Goal: Task Accomplishment & Management: Manage account settings

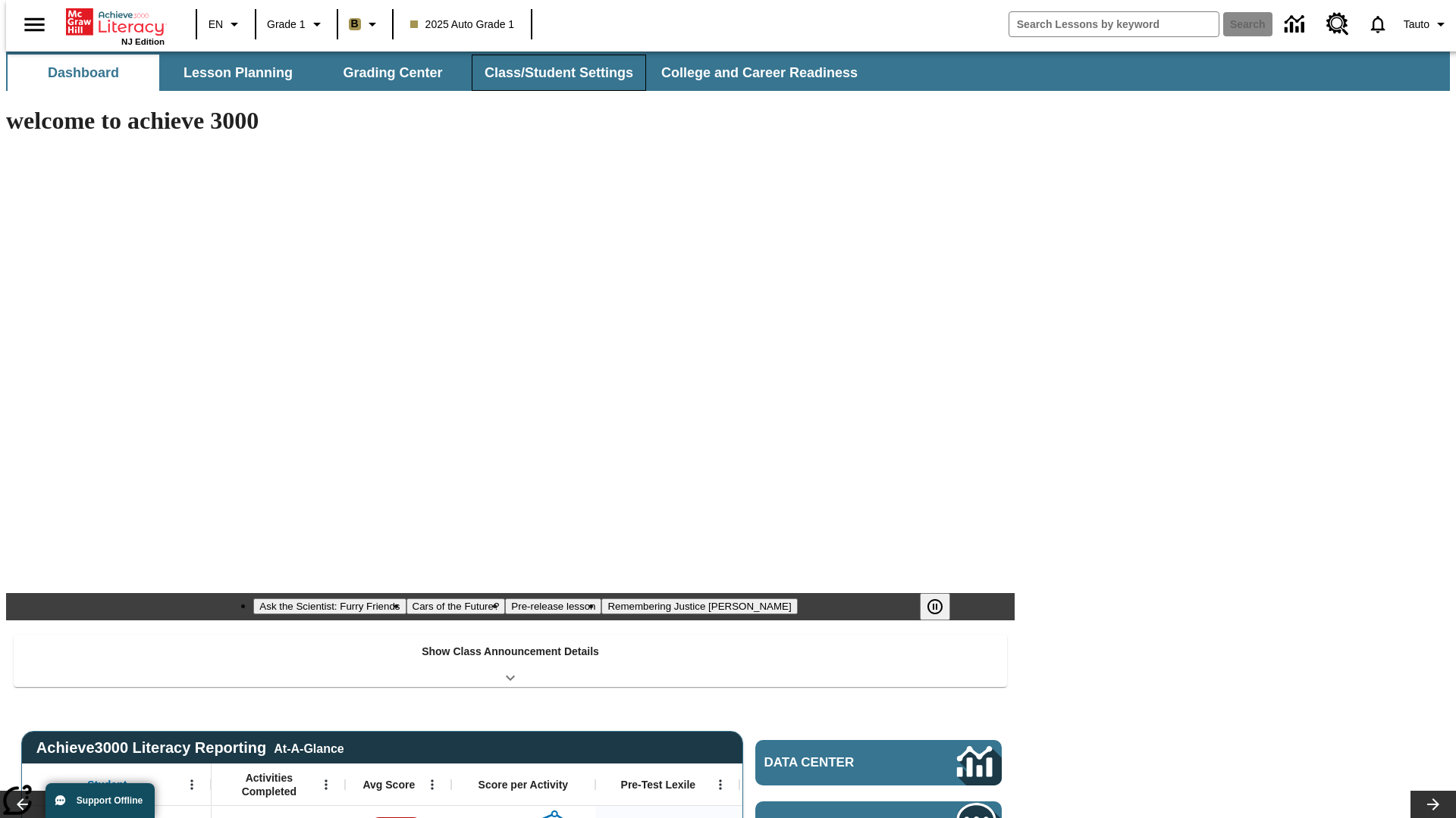
click at [550, 73] on button "Class/Student Settings" at bounding box center [559, 73] width 174 height 36
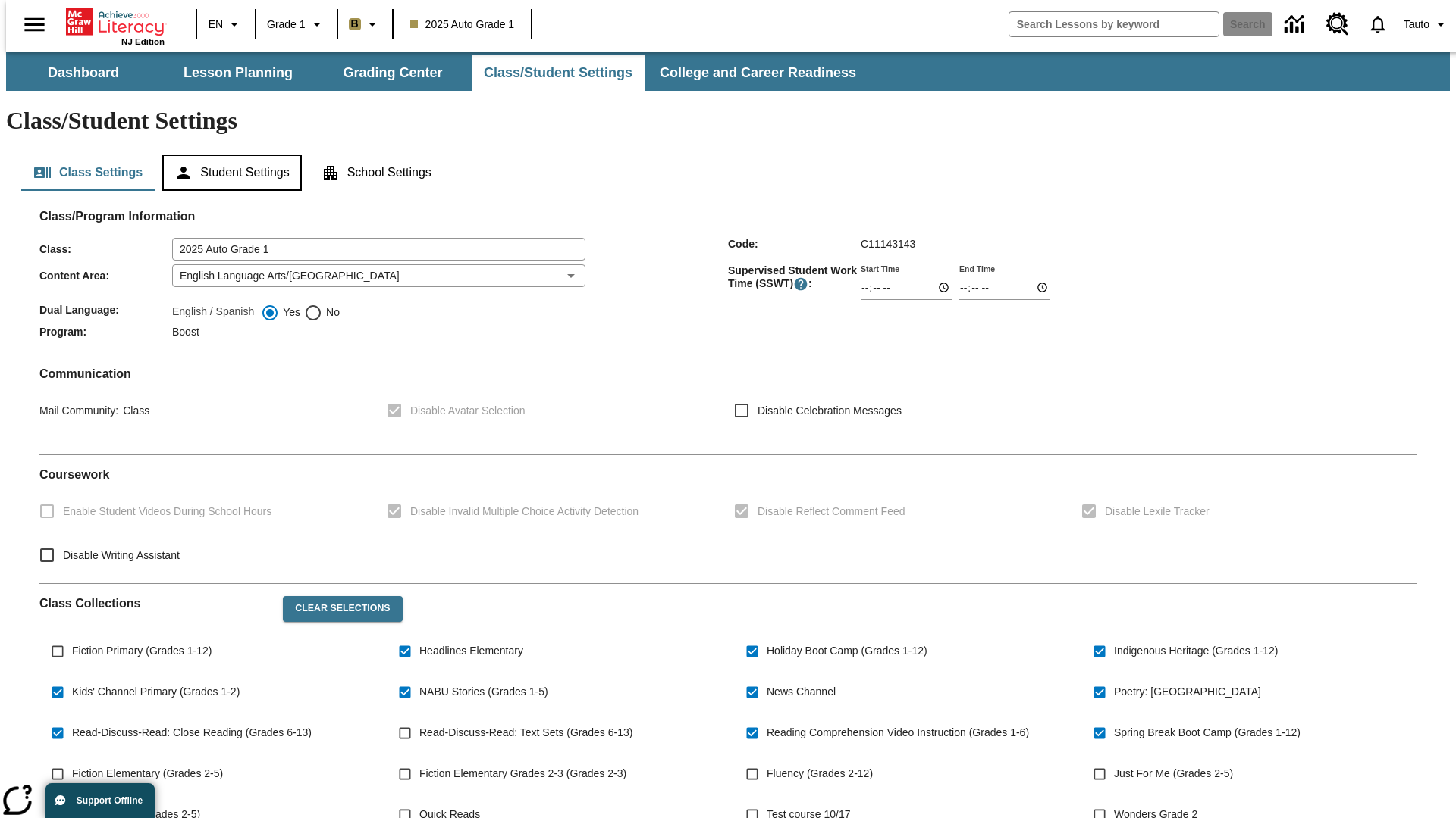
click at [228, 155] on button "Student Settings" at bounding box center [231, 173] width 139 height 36
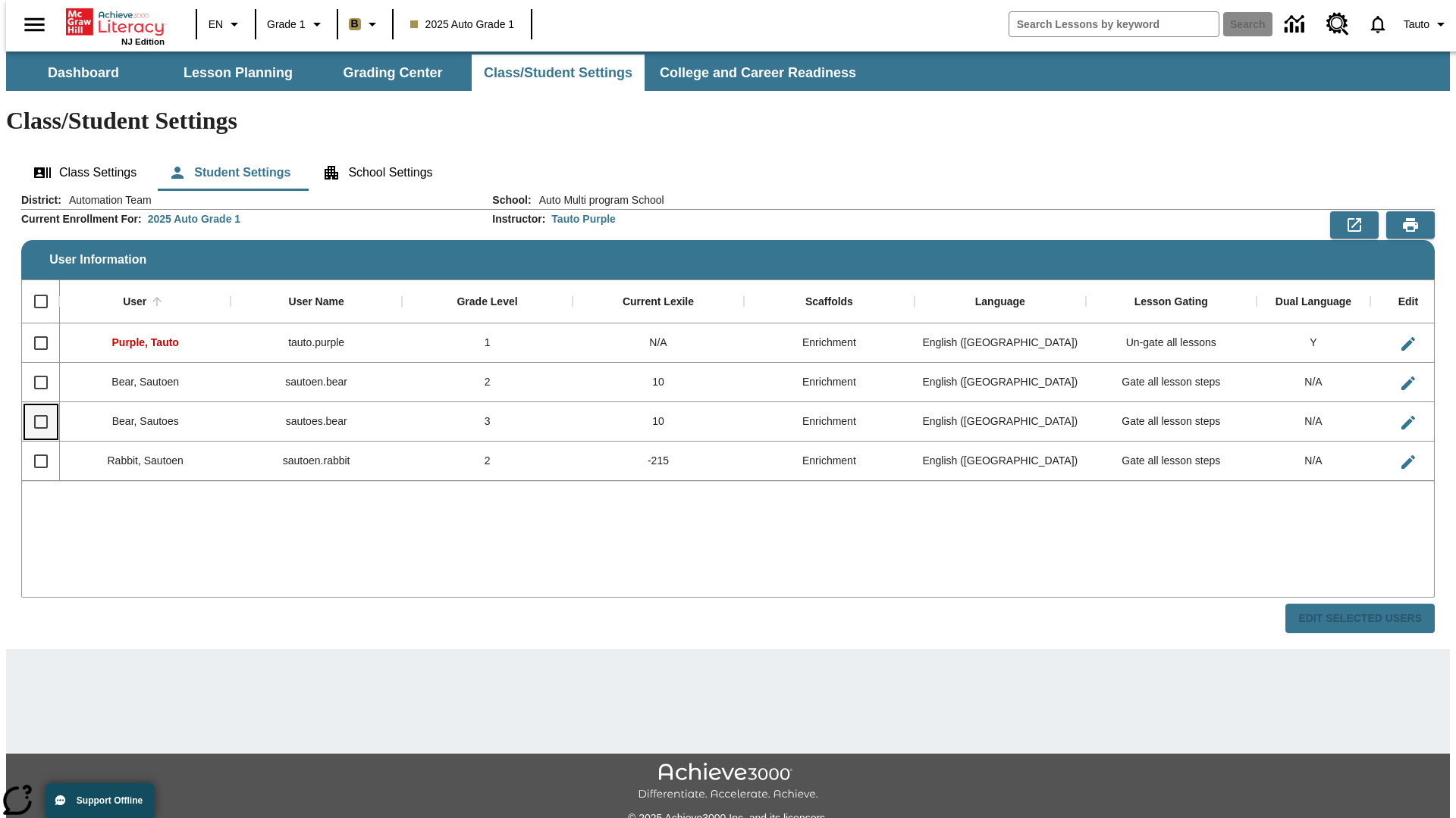
click at [34, 407] on input "Select row" at bounding box center [40, 422] width 32 height 32
checkbox input "true"
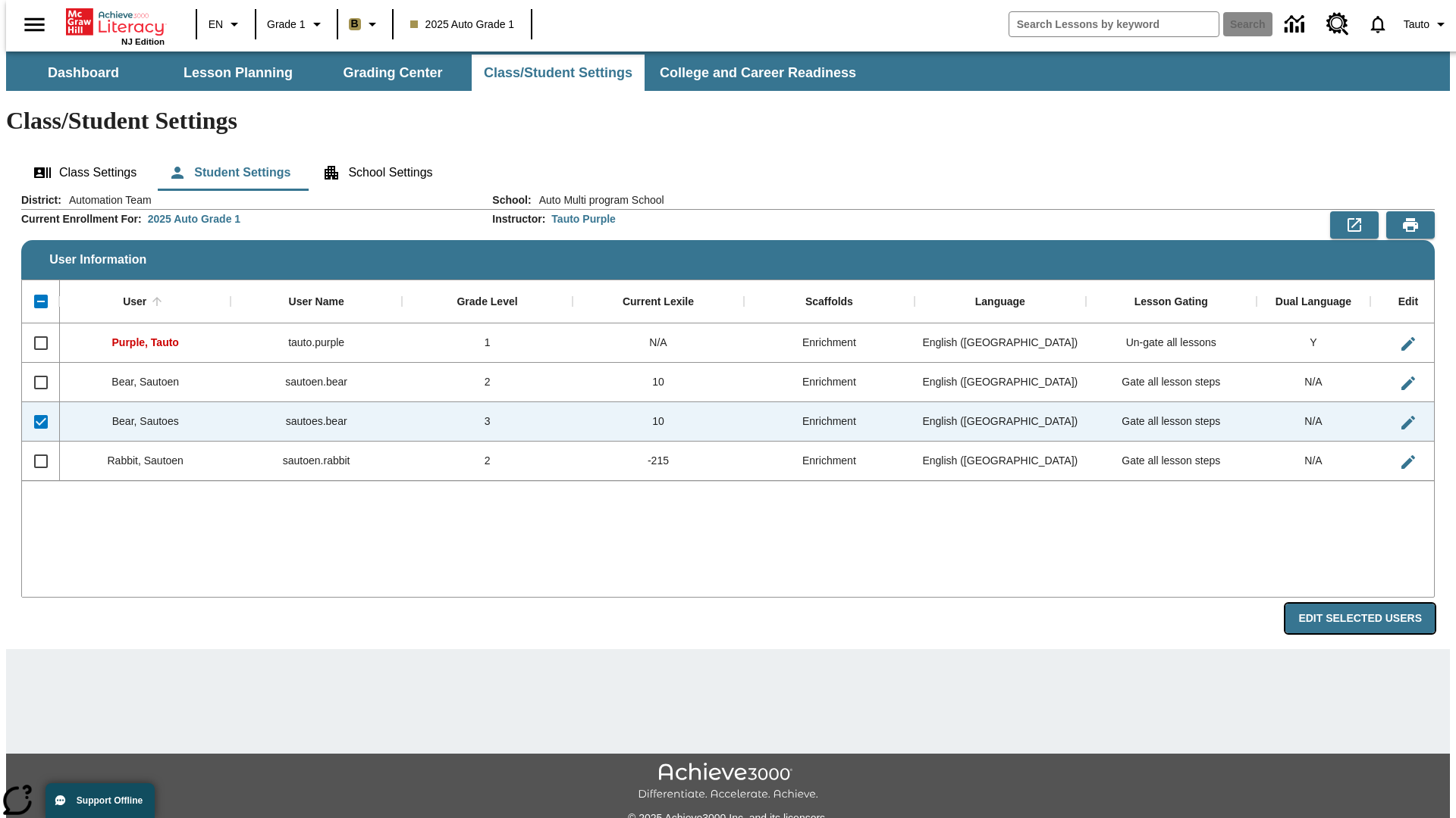
click at [1372, 604] on button "Edit Selected Users" at bounding box center [1360, 618] width 149 height 30
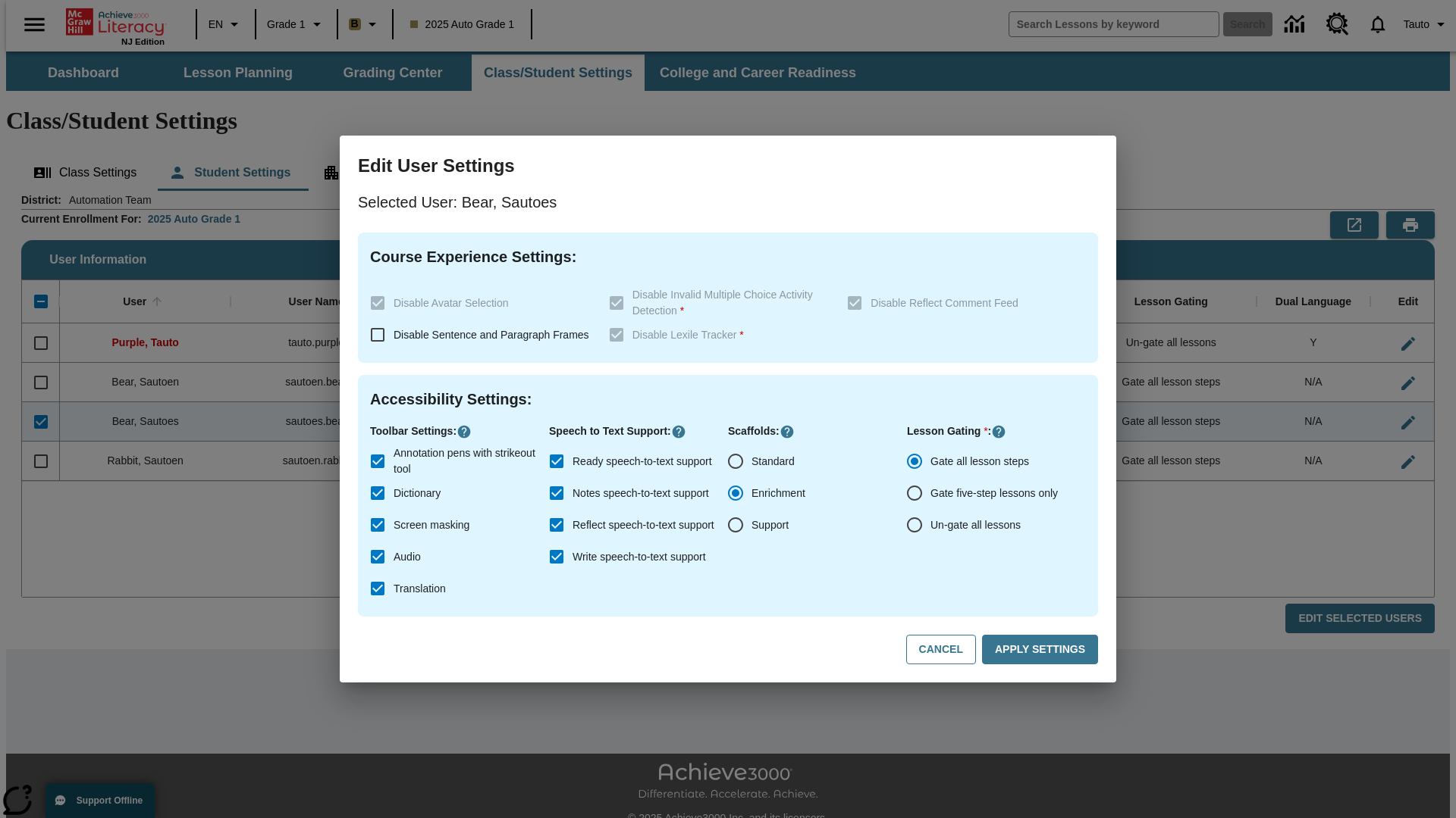
click at [914, 525] on input "Un-gate all lessons" at bounding box center [914, 524] width 32 height 32
radio input "true"
click at [1042, 651] on button "Apply Settings" at bounding box center [1040, 650] width 116 height 30
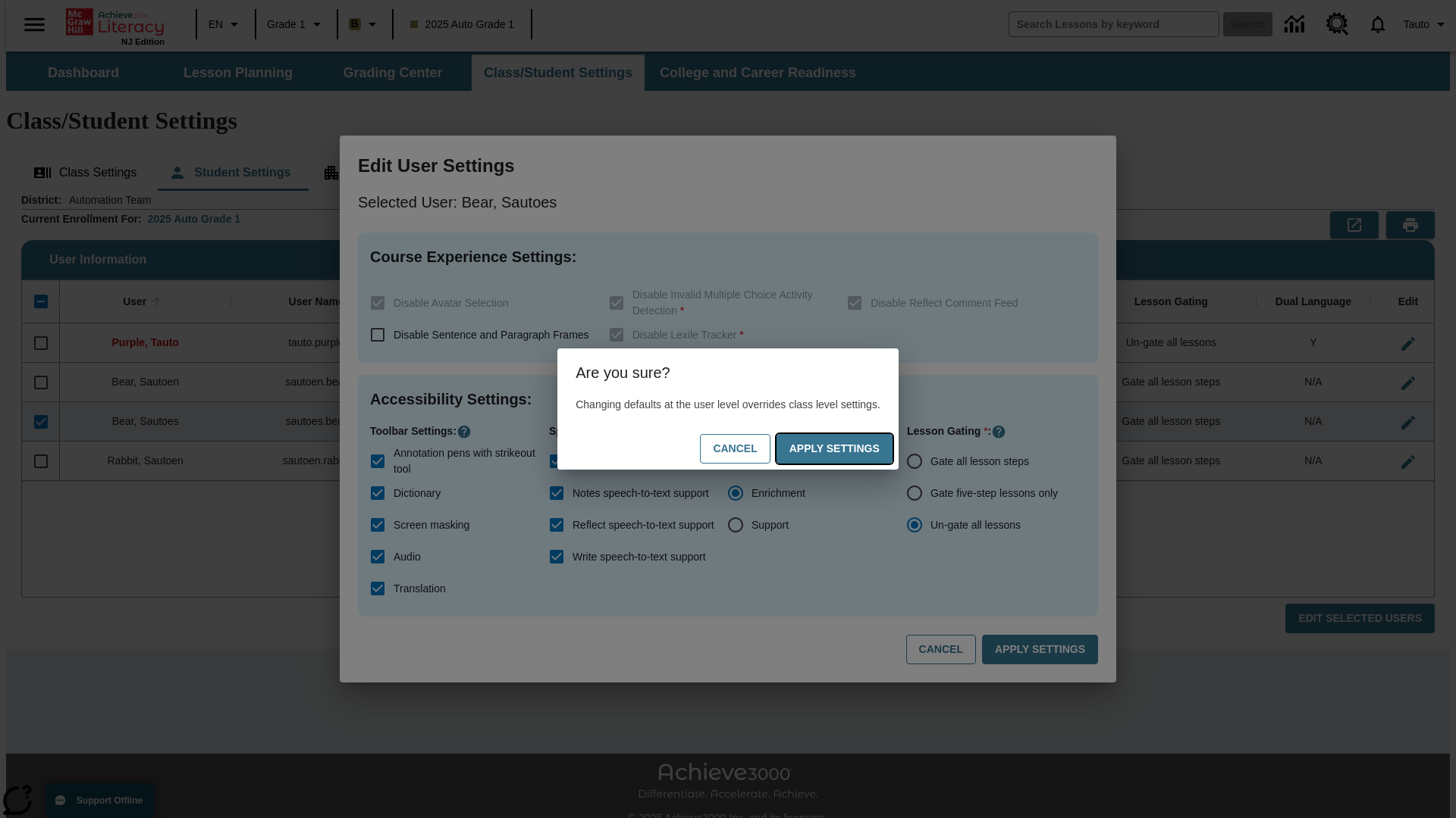
click at [849, 449] on button "Apply Settings" at bounding box center [834, 449] width 116 height 30
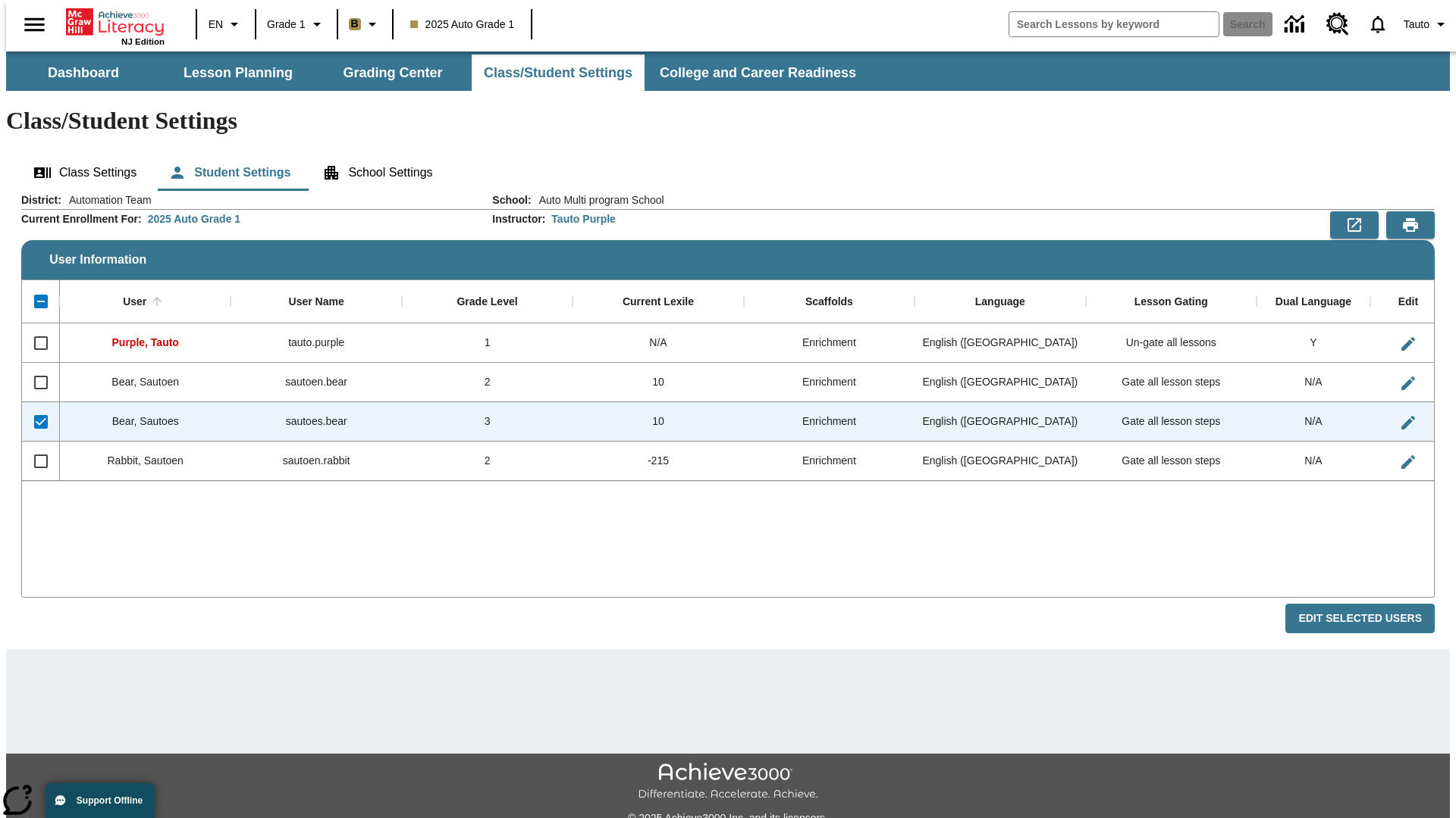
checkbox input "false"
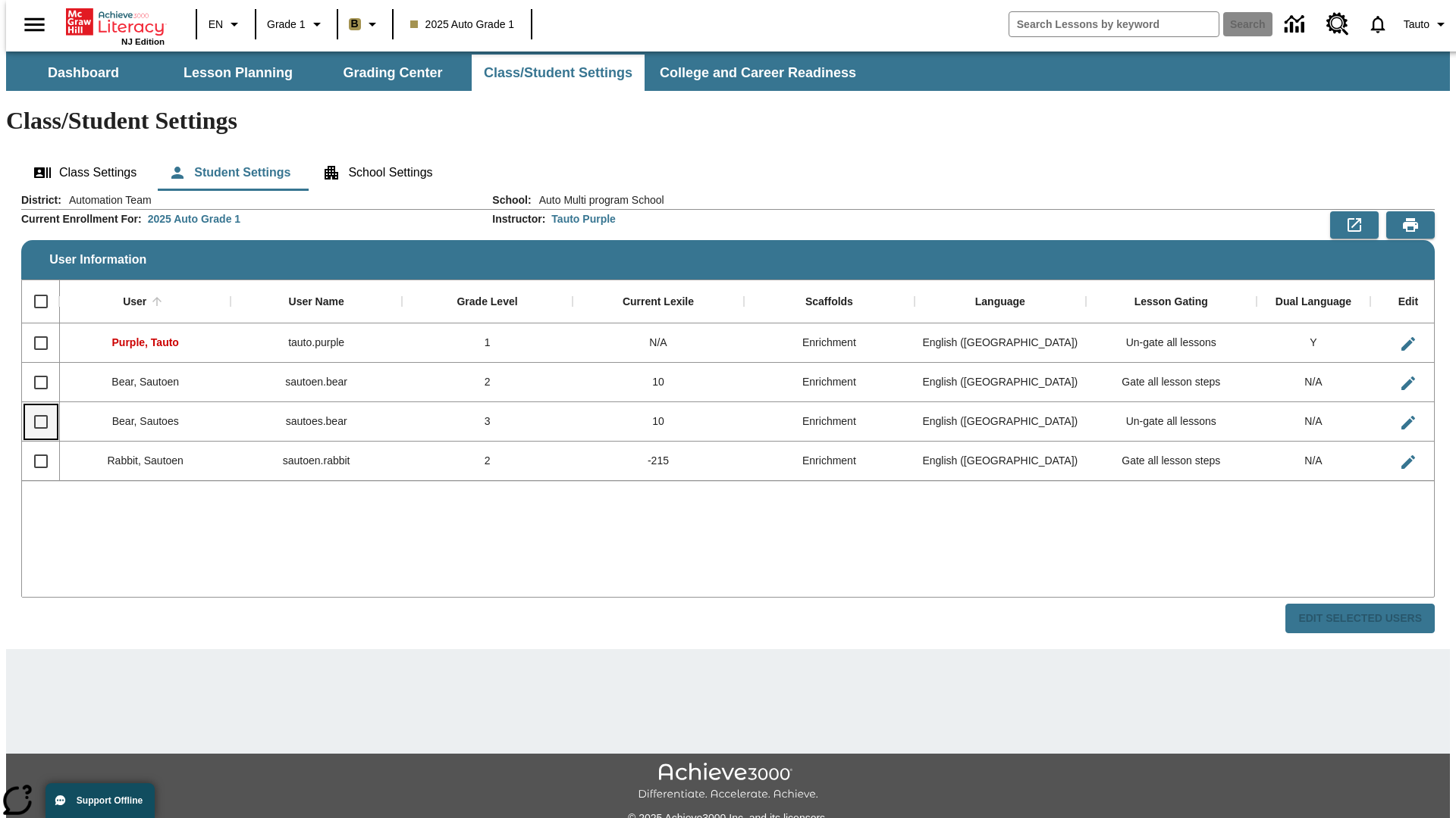
click at [34, 407] on input "Select row" at bounding box center [40, 422] width 32 height 32
checkbox input "true"
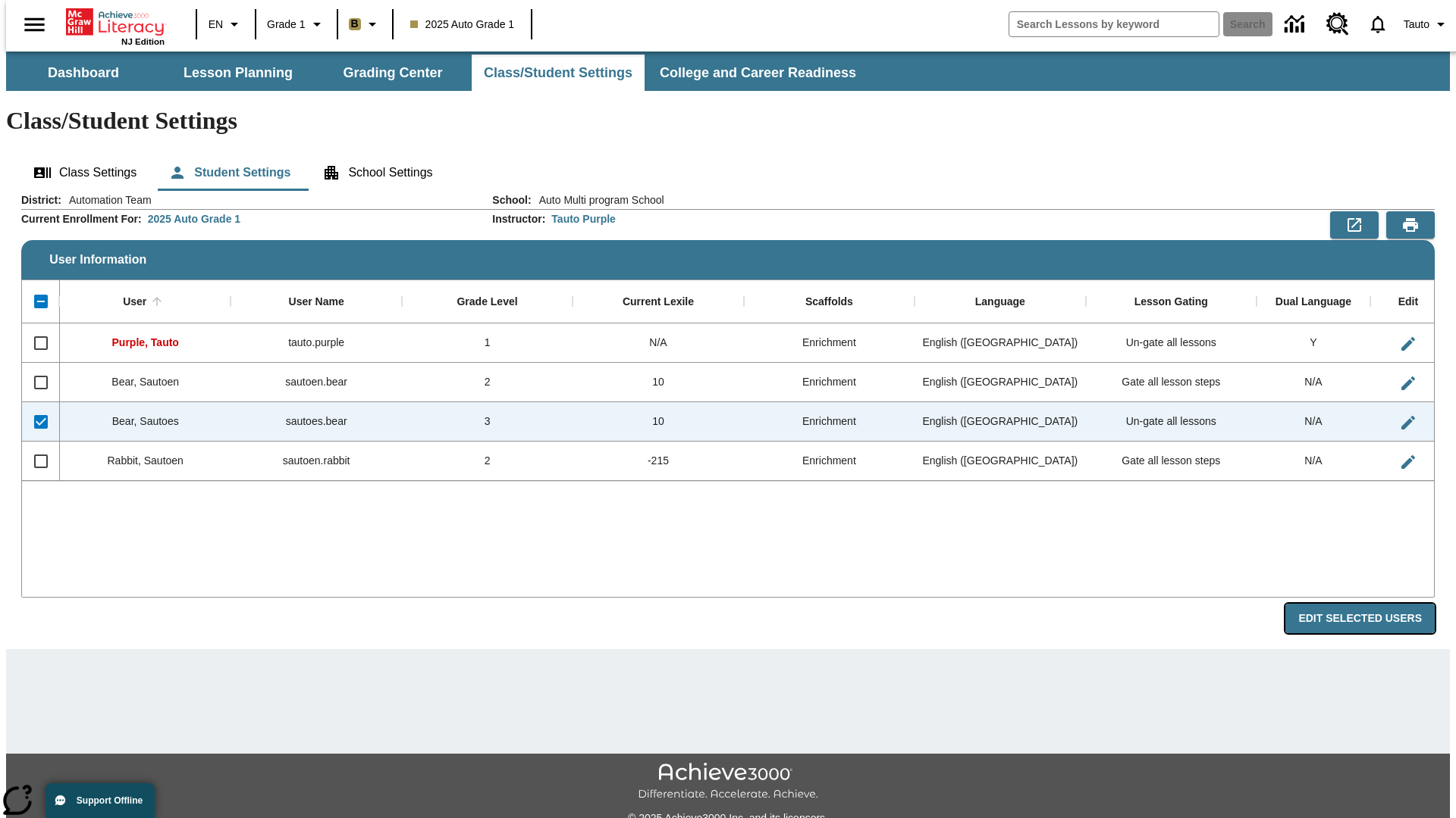
click at [1372, 604] on button "Edit Selected Users" at bounding box center [1360, 618] width 149 height 30
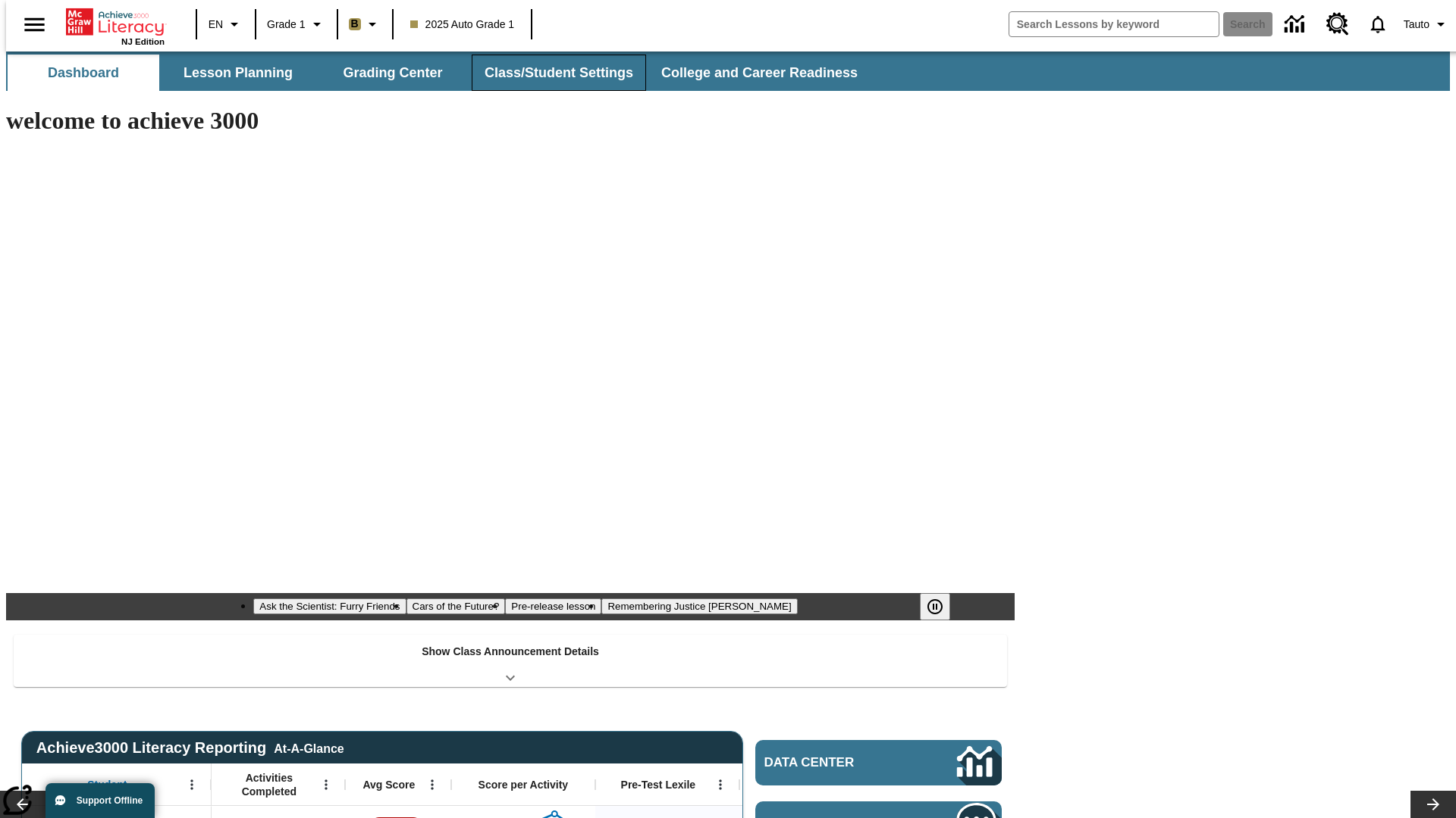
click at [550, 73] on button "Class/Student Settings" at bounding box center [559, 73] width 174 height 36
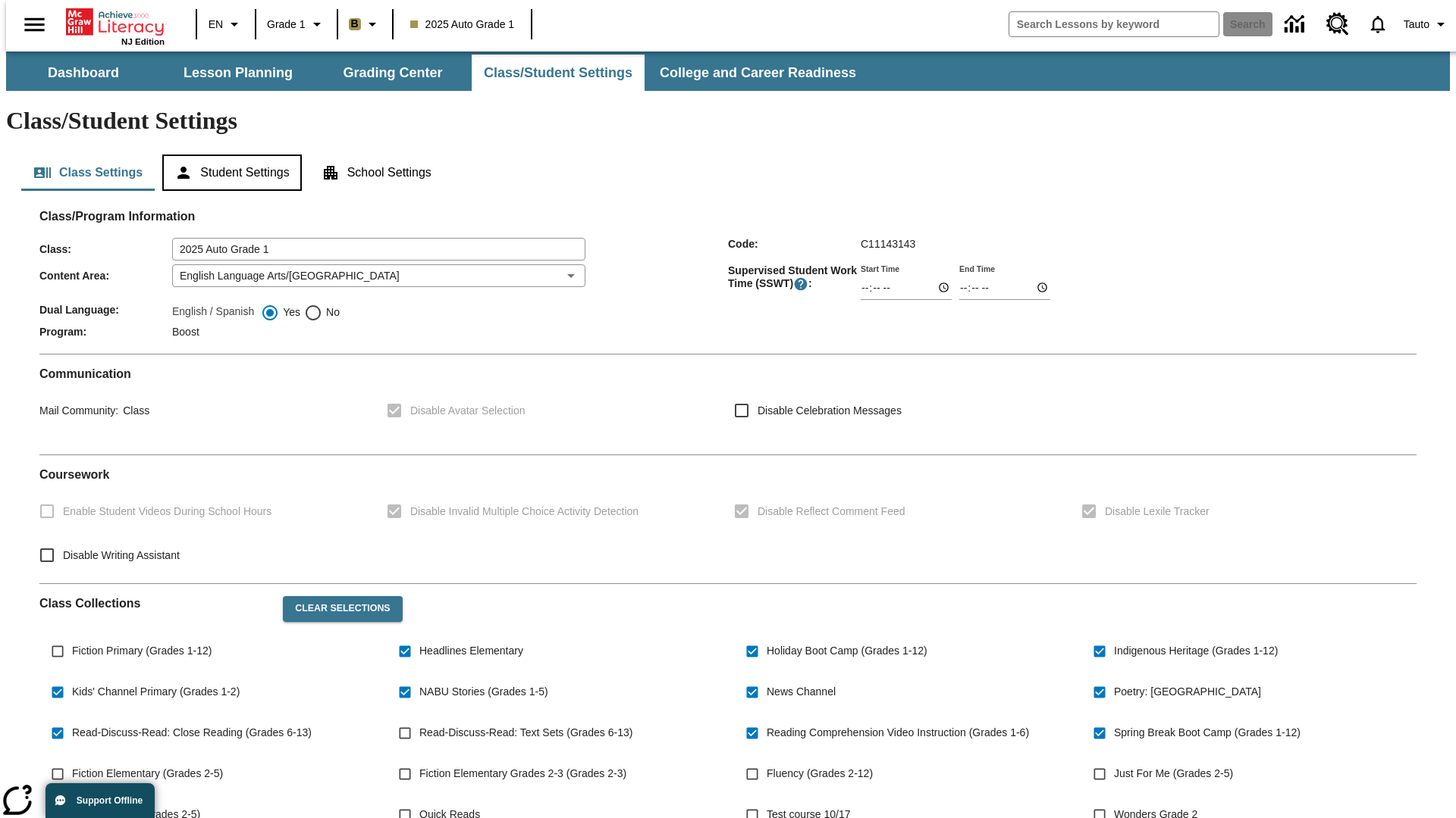
click at [228, 155] on button "Student Settings" at bounding box center [231, 173] width 139 height 36
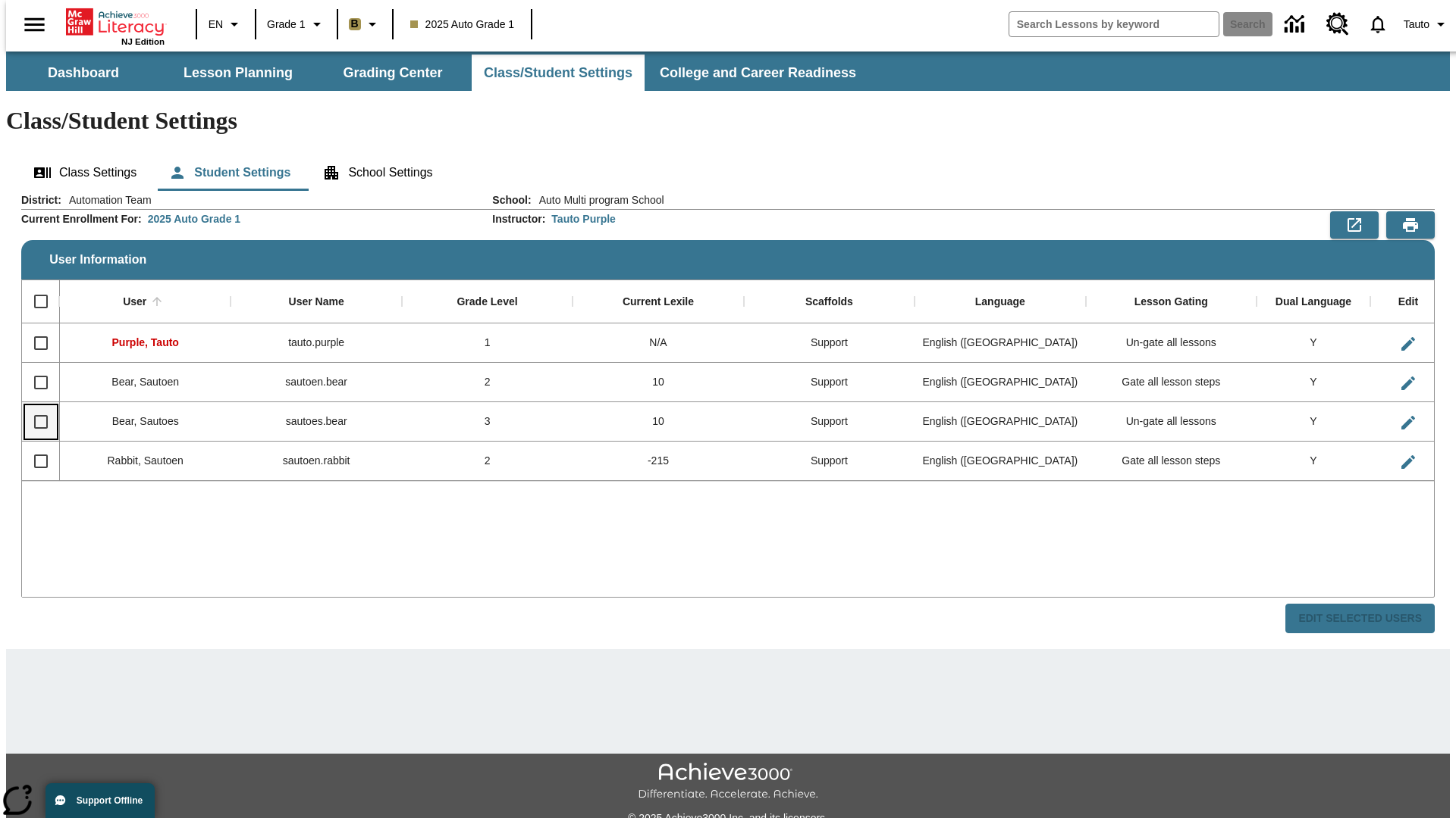
click at [34, 407] on input "Select row" at bounding box center [40, 422] width 32 height 32
checkbox input "true"
